Goal: Information Seeking & Learning: Find specific fact

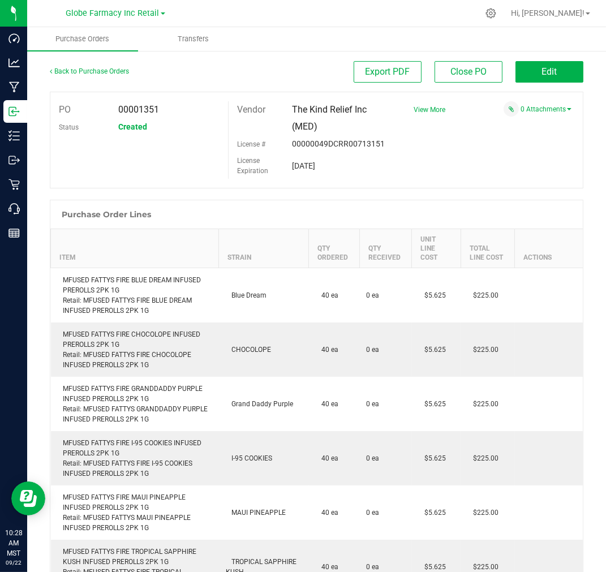
scroll to position [1801, 0]
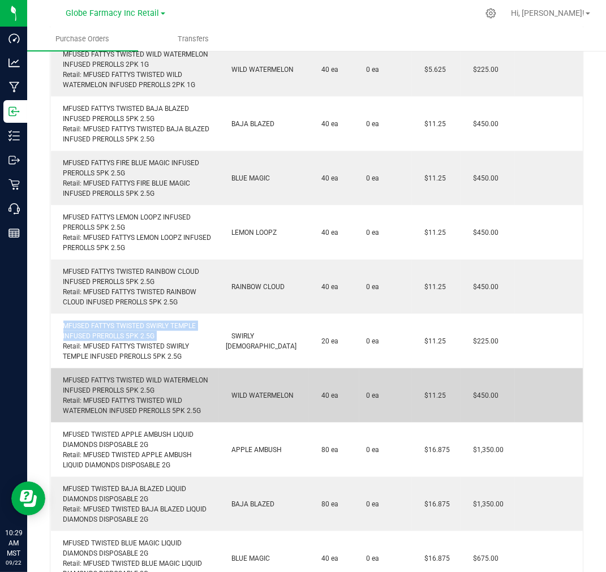
click at [151, 375] on div "MFUSED FATTYS TWISTED WILD WATERMELON INFUSED PREROLLS 5PK 2.5G Retail: MFUSED …" at bounding box center [135, 395] width 155 height 41
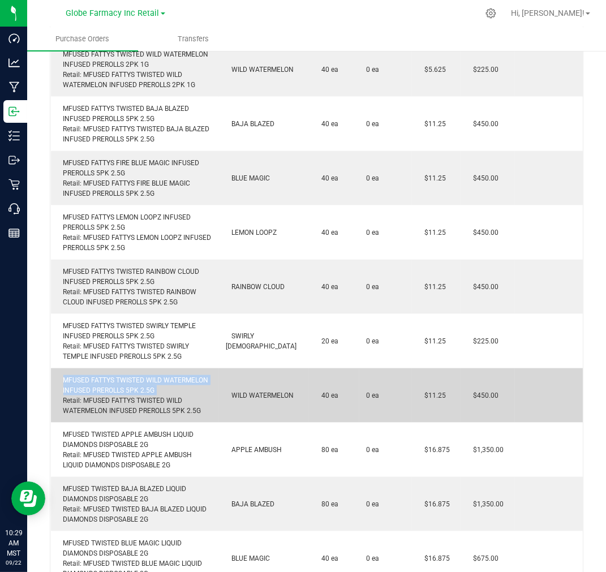
click at [151, 375] on div "MFUSED FATTYS TWISTED WILD WATERMELON INFUSED PREROLLS 5PK 2.5G Retail: MFUSED …" at bounding box center [135, 395] width 155 height 41
copy div "MFUSED FATTYS TWISTED WILD WATERMELON INFUSED PREROLLS 5PK 2.5G"
click at [144, 375] on div "MFUSED FATTYS TWISTED WILD WATERMELON INFUSED PREROLLS 5PK 2.5G Retail: MFUSED …" at bounding box center [135, 395] width 155 height 41
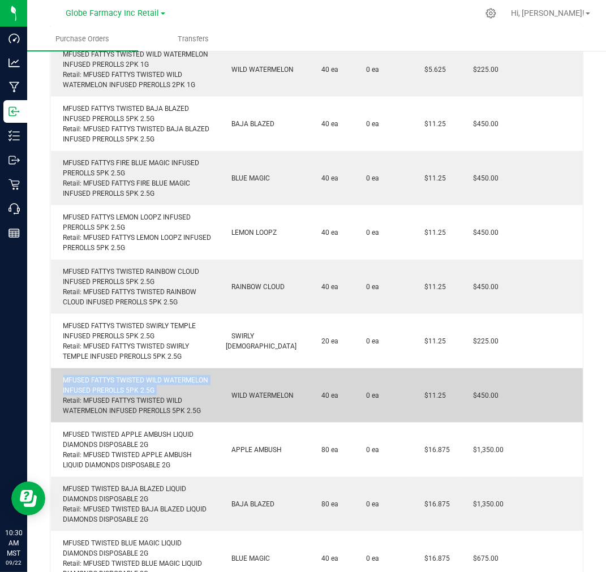
copy div "MFUSED FATTYS TWISTED WILD WATERMELON INFUSED PREROLLS 5PK 2.5G"
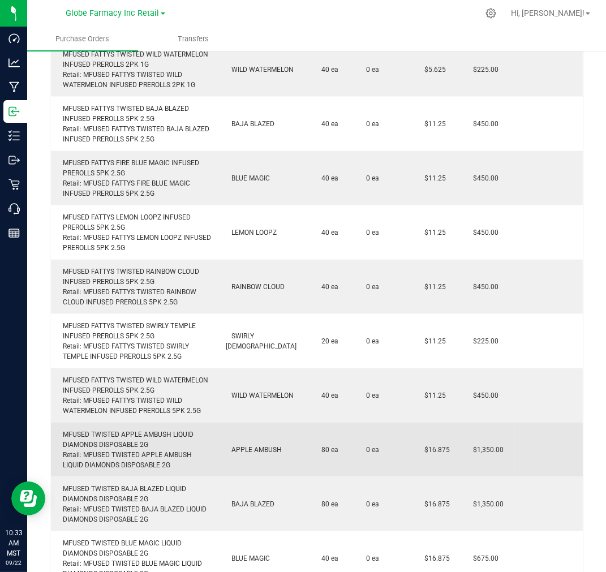
click at [143, 430] on div "MFUSED TWISTED APPLE AMBUSH LIQUID DIAMONDS DISPOSABLE 2G Retail: MFUSED TWISTE…" at bounding box center [135, 450] width 155 height 41
copy div "MFUSED TWISTED APPLE AMBUSH LIQUID DIAMONDS DISPOSABLE 2G"
